Goal: Obtain resource: Obtain resource

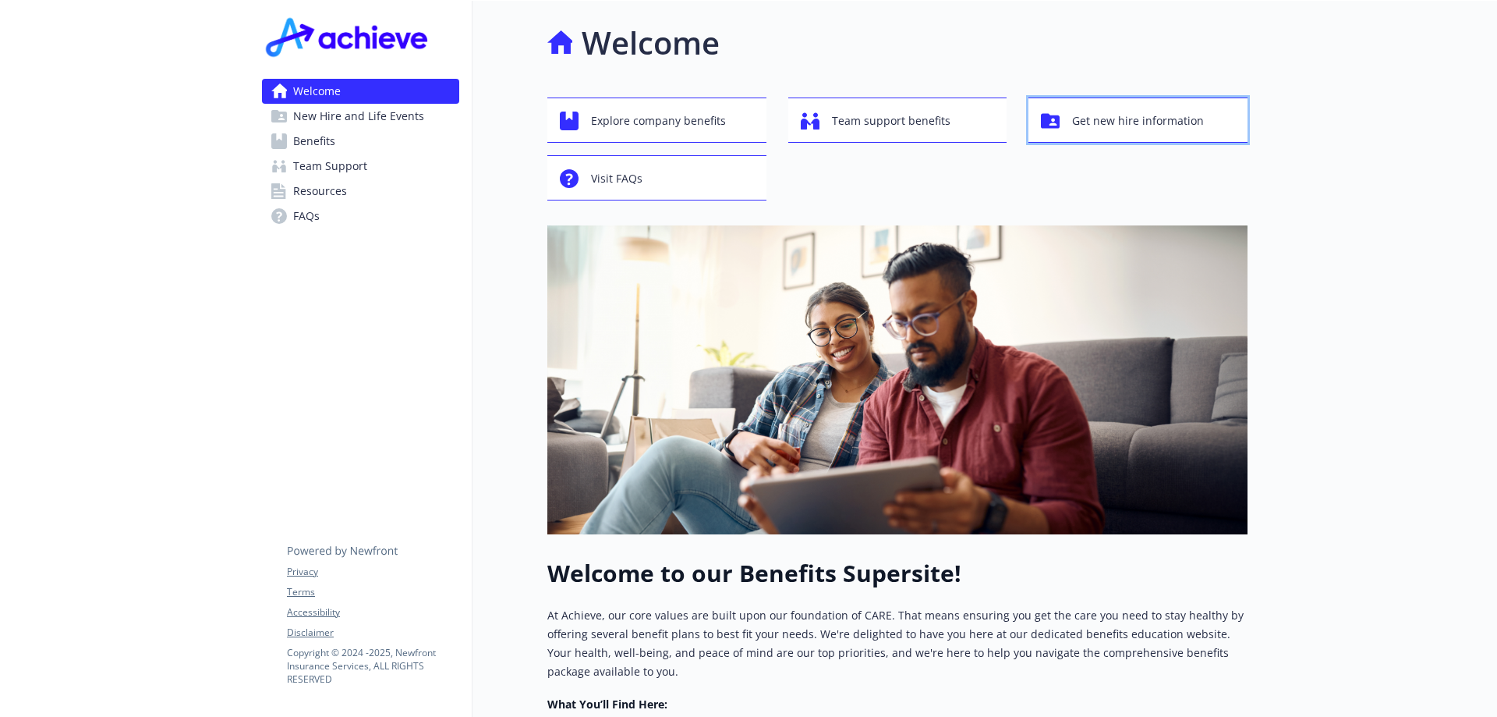
click at [1127, 119] on span "Get new hire information" at bounding box center [1138, 121] width 132 height 30
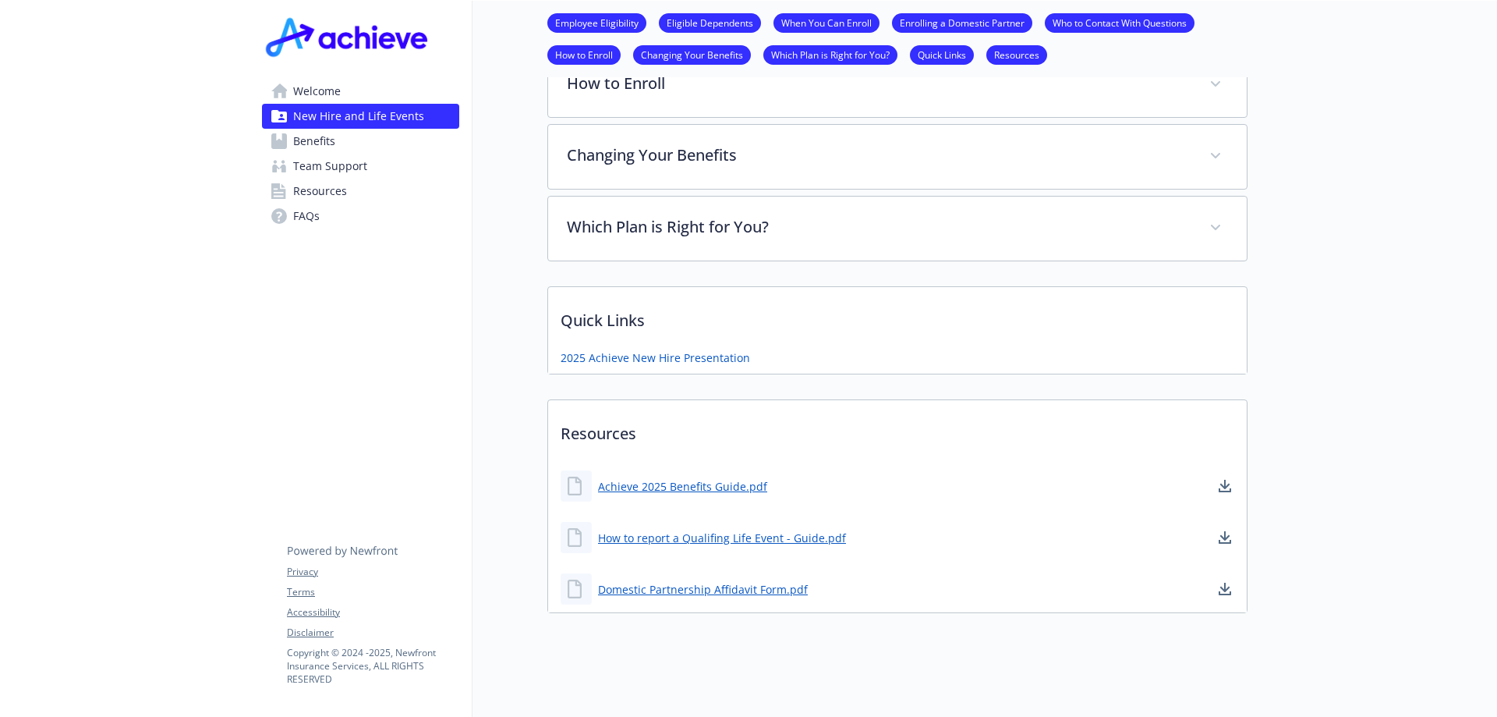
scroll to position [907, 0]
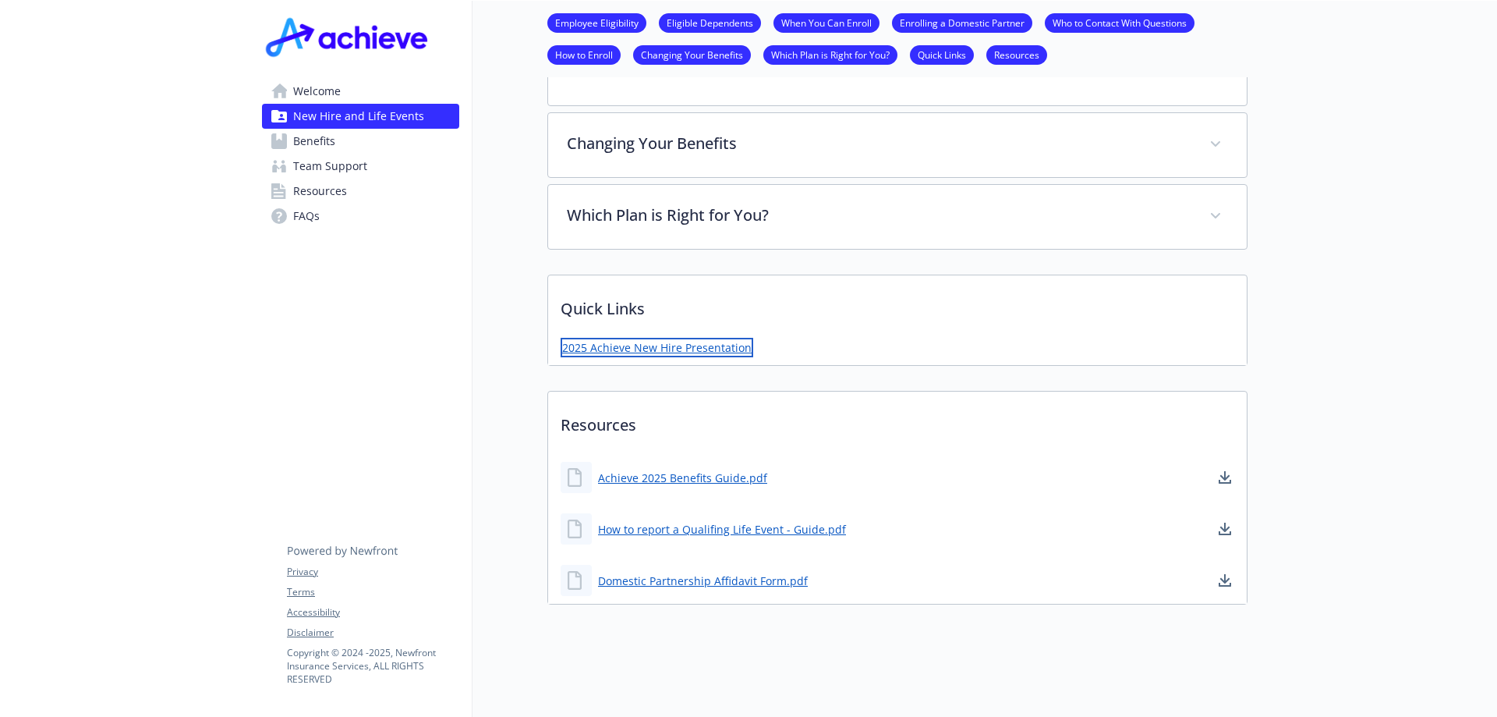
click at [674, 338] on link "2025 Achieve New Hire Presentation" at bounding box center [657, 347] width 193 height 19
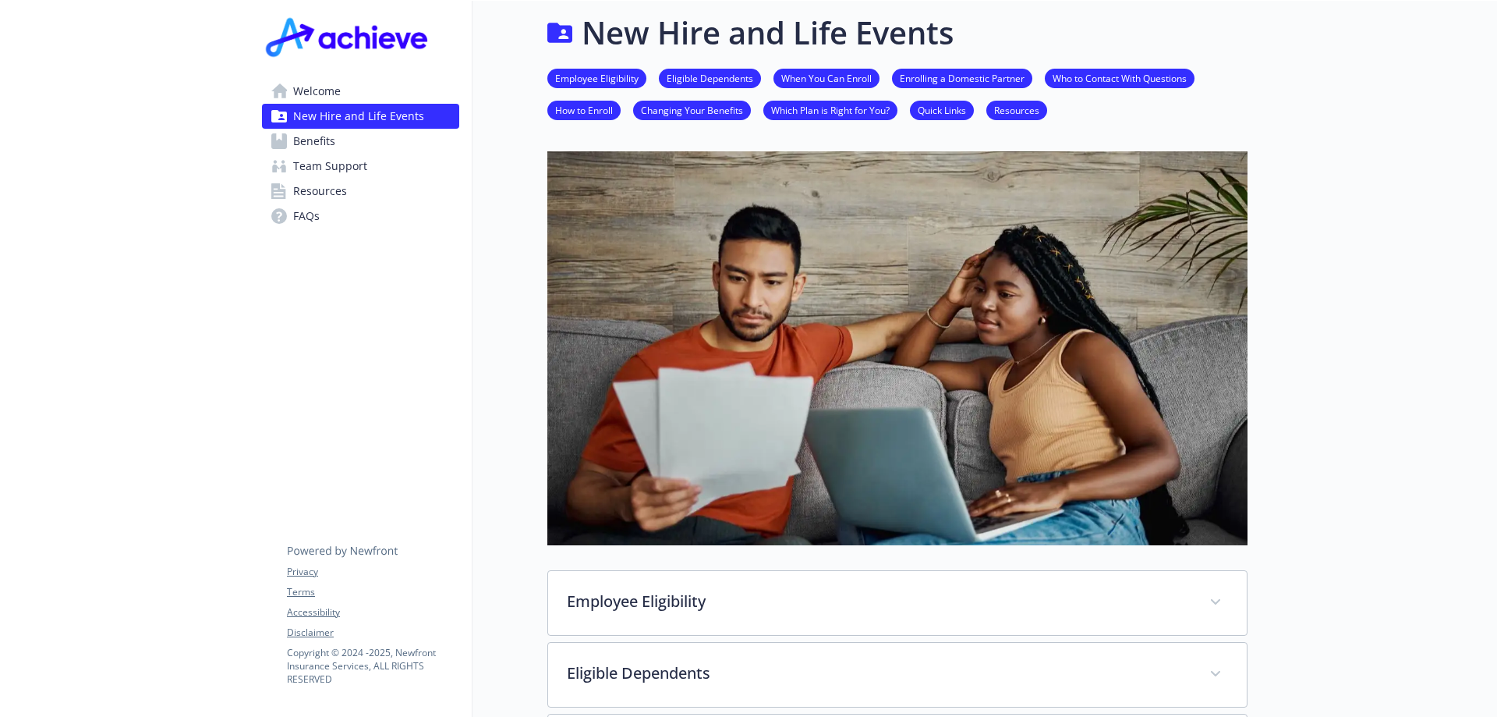
scroll to position [0, 0]
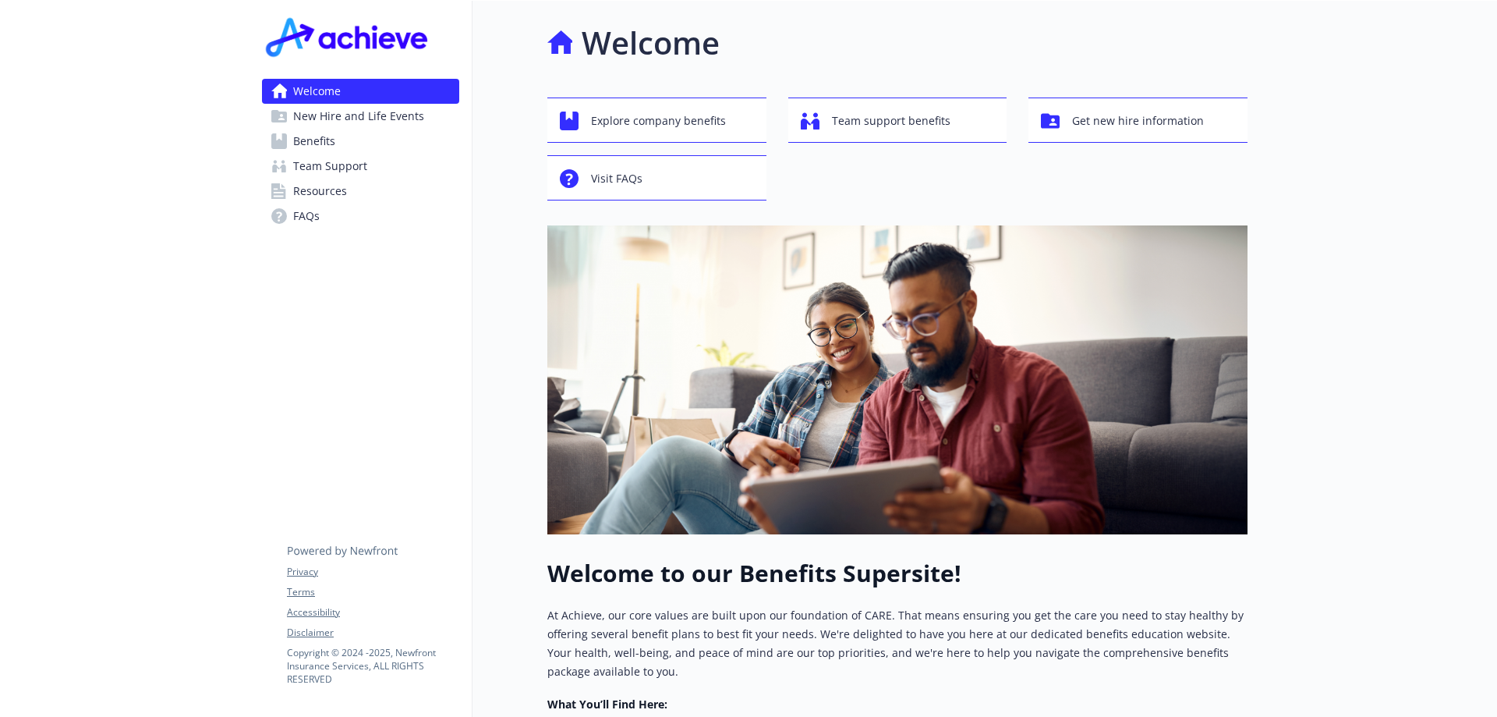
click at [314, 192] on span "Resources" at bounding box center [320, 191] width 54 height 25
